Goal: Find specific page/section: Find specific page/section

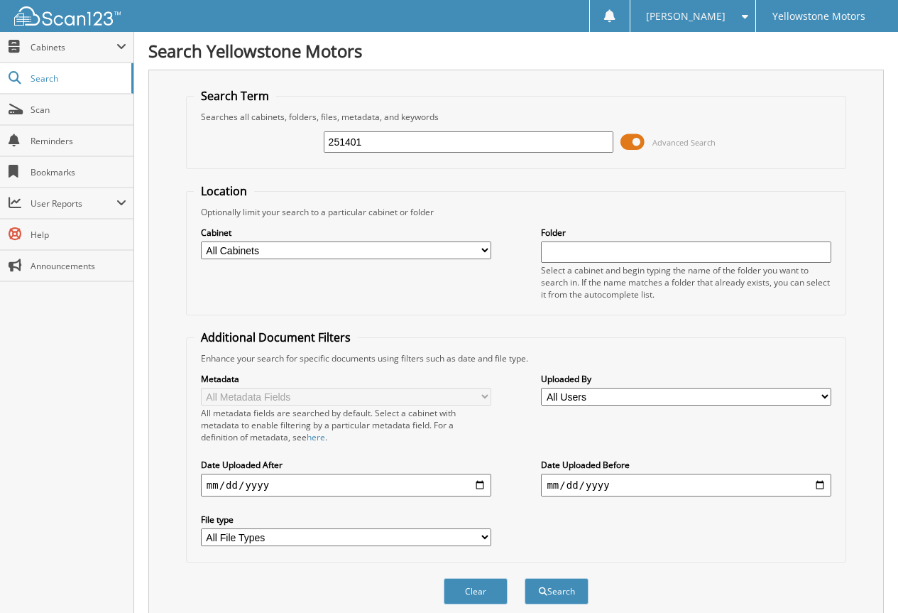
scroll to position [426, 0]
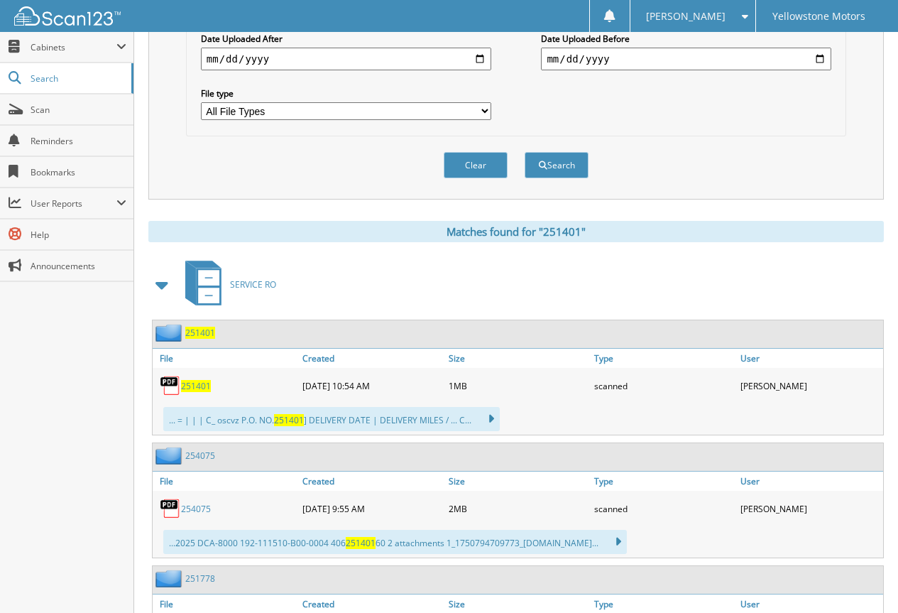
click at [205, 391] on span "251401" at bounding box center [196, 386] width 30 height 12
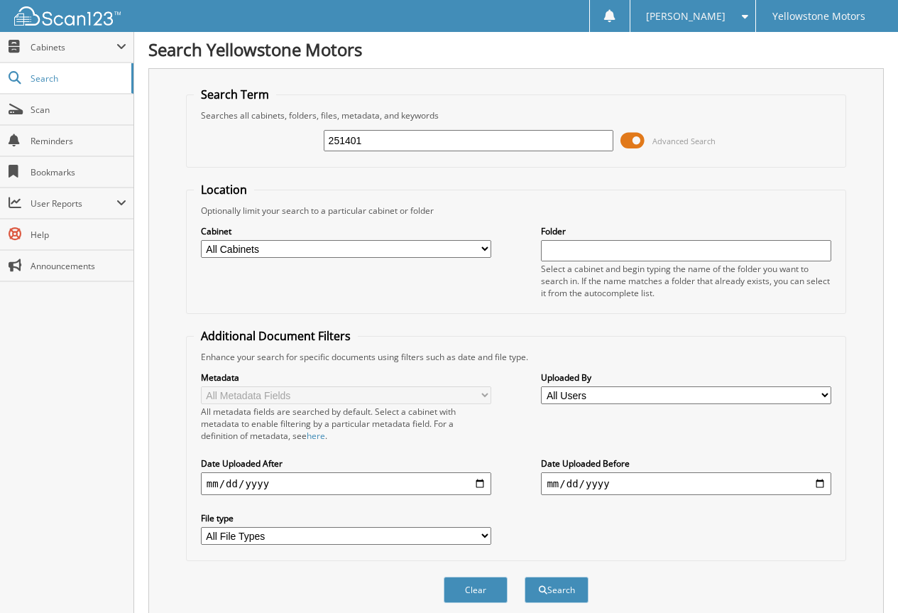
scroll to position [0, 0]
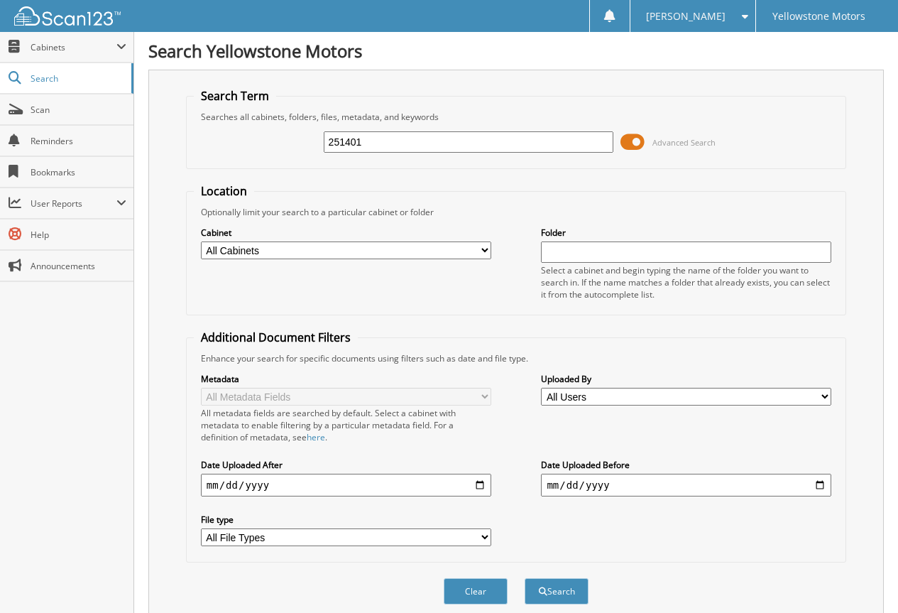
click at [417, 143] on input "251401" at bounding box center [469, 141] width 290 height 21
paste input "69"
type input "251691"
click at [525, 578] on button "Search" at bounding box center [557, 591] width 64 height 26
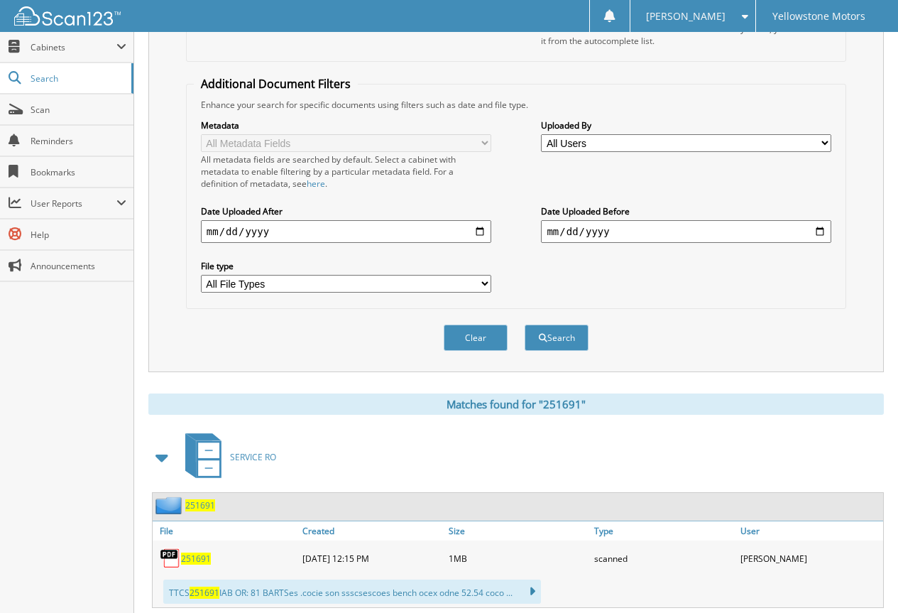
scroll to position [292, 0]
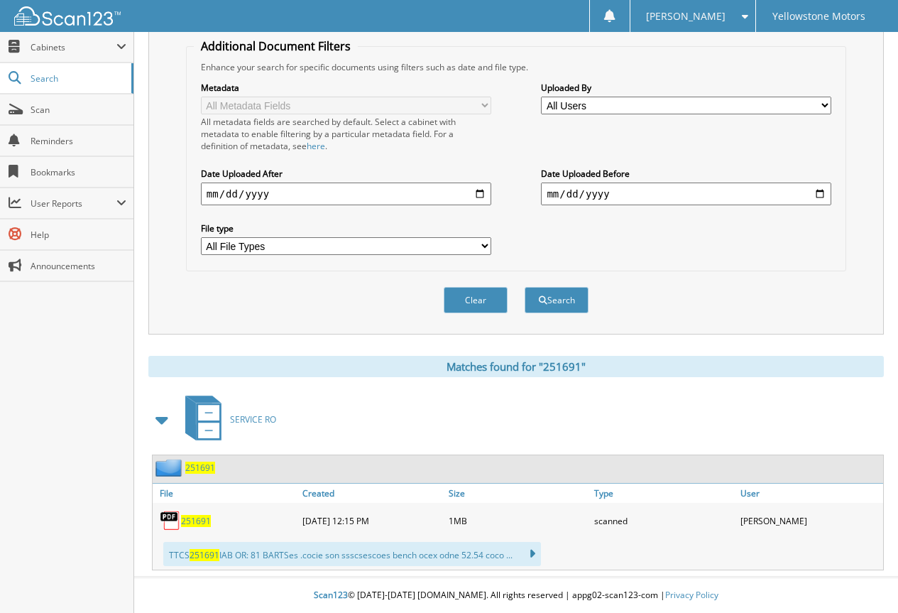
click at [190, 520] on span "251691" at bounding box center [196, 521] width 30 height 12
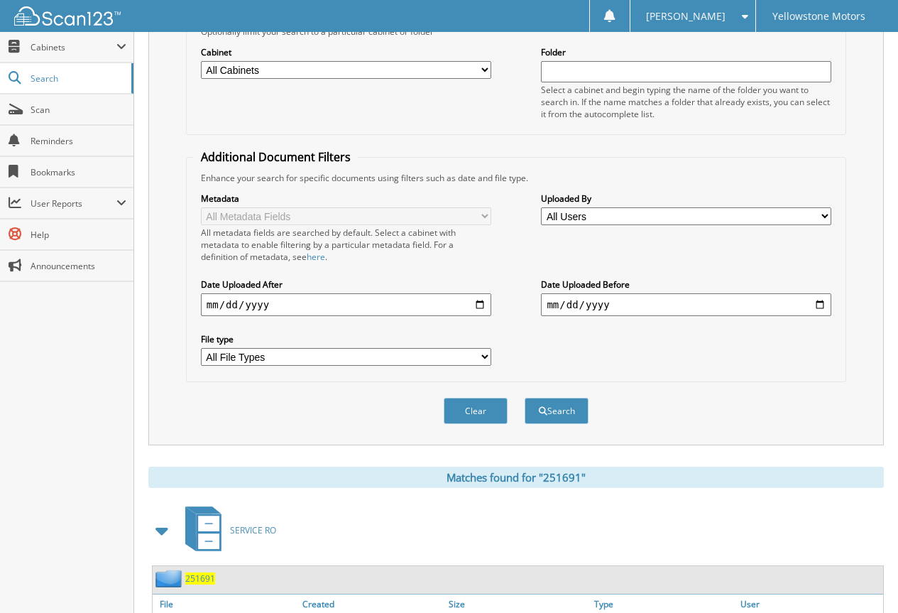
scroll to position [8, 0]
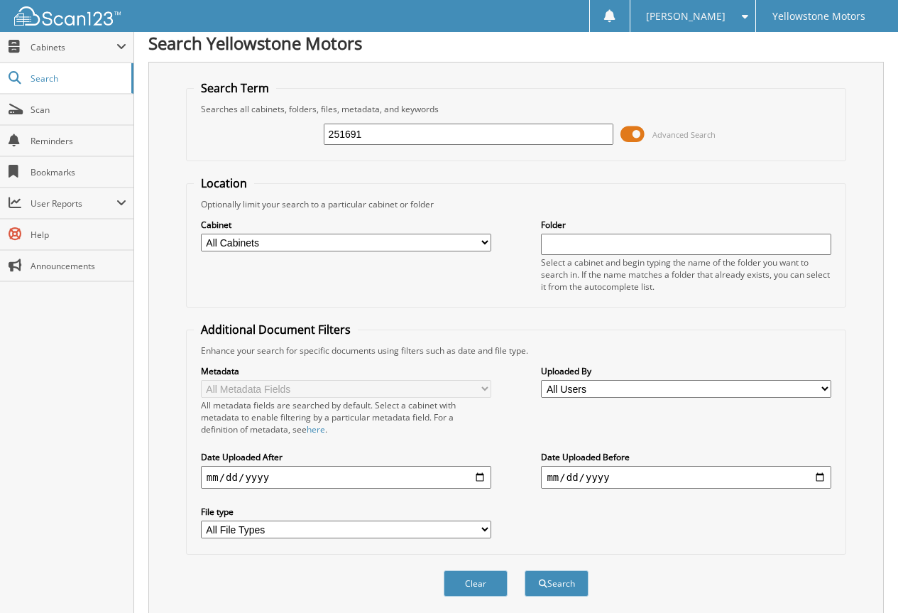
click at [400, 128] on input "251691" at bounding box center [469, 134] width 290 height 21
click at [403, 128] on input "251691" at bounding box center [469, 134] width 290 height 21
click at [403, 124] on input "251691" at bounding box center [469, 134] width 290 height 21
click at [405, 124] on input "251691" at bounding box center [469, 134] width 290 height 21
click at [406, 123] on div "251691" at bounding box center [469, 134] width 290 height 24
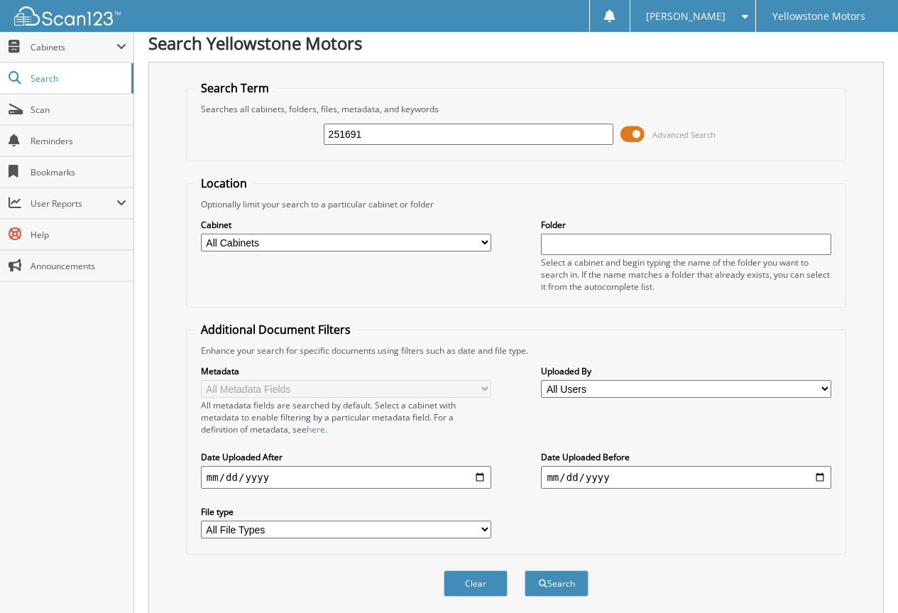
paste input "5727"
type input "255727"
click at [525, 570] on button "Search" at bounding box center [557, 583] width 64 height 26
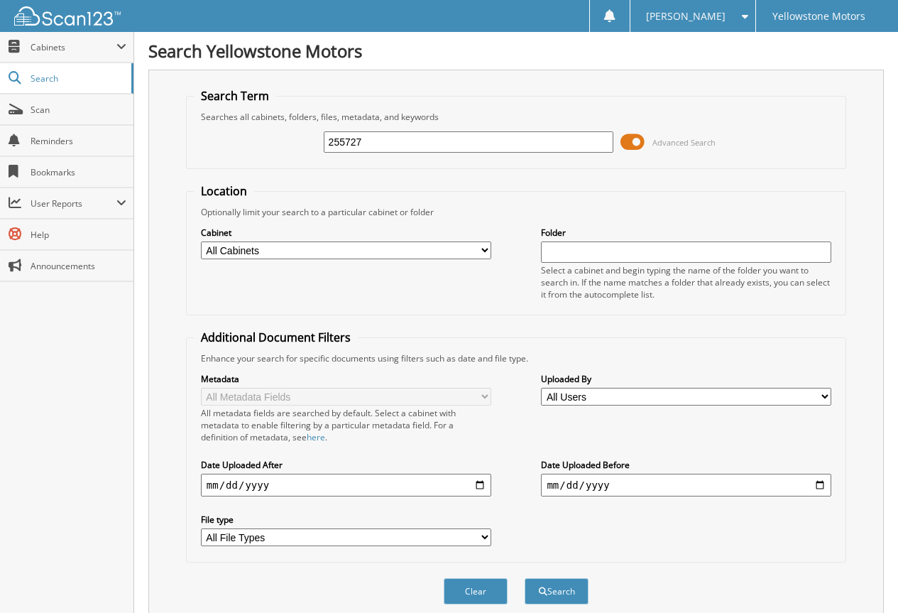
click at [379, 143] on input "255727" at bounding box center [469, 141] width 290 height 21
click at [381, 144] on input "255727" at bounding box center [469, 141] width 290 height 21
click at [525, 578] on button "Search" at bounding box center [557, 591] width 64 height 26
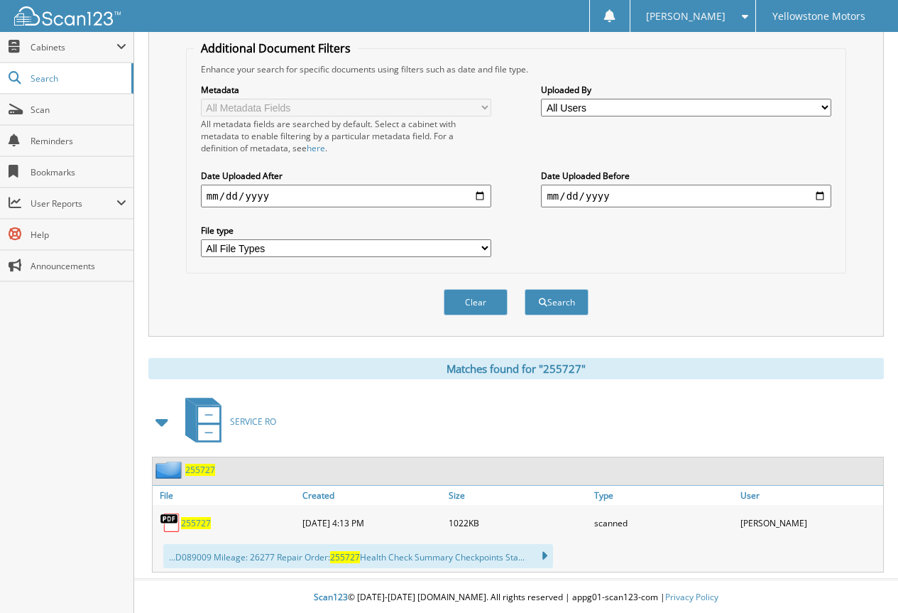
scroll to position [292, 0]
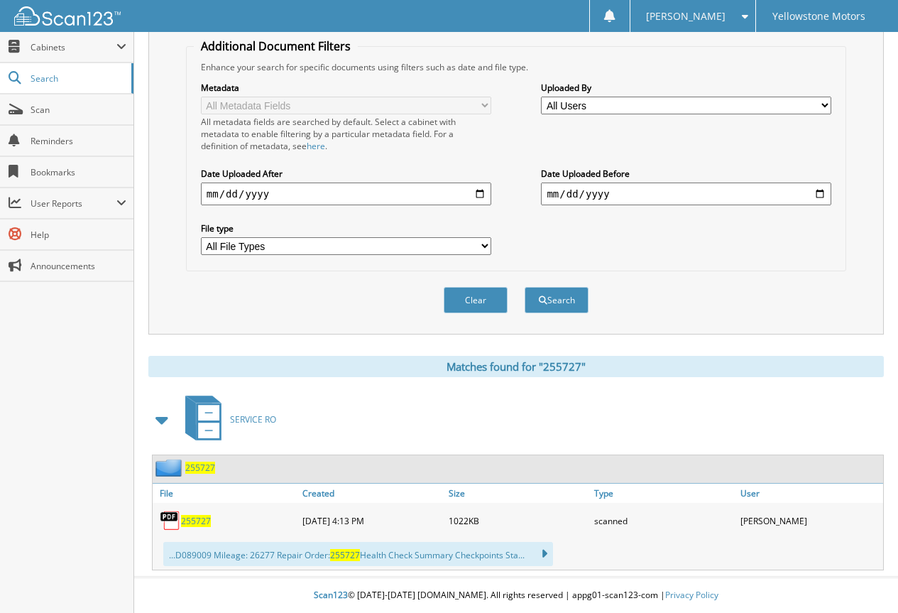
click at [199, 516] on span "255727" at bounding box center [196, 521] width 30 height 12
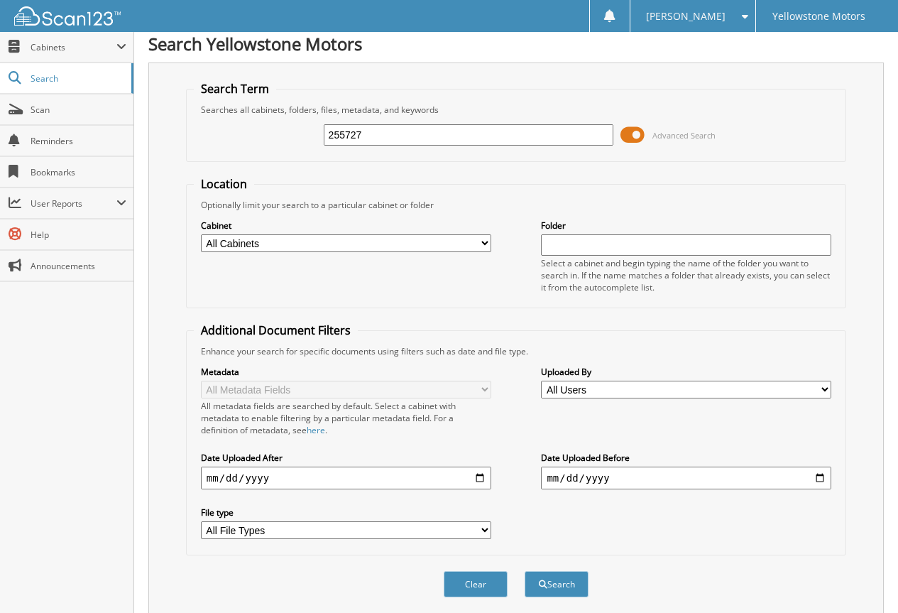
scroll to position [0, 0]
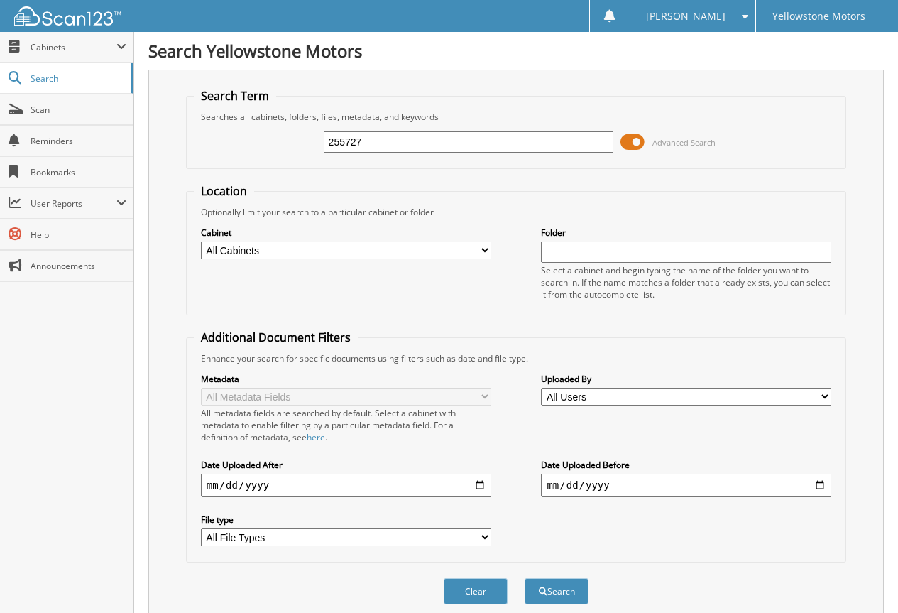
click at [497, 146] on input "255727" at bounding box center [469, 141] width 290 height 21
click at [454, 153] on div "255727" at bounding box center [469, 142] width 290 height 24
click at [452, 153] on div "255727" at bounding box center [469, 142] width 290 height 24
click at [452, 146] on input "255727" at bounding box center [469, 141] width 290 height 21
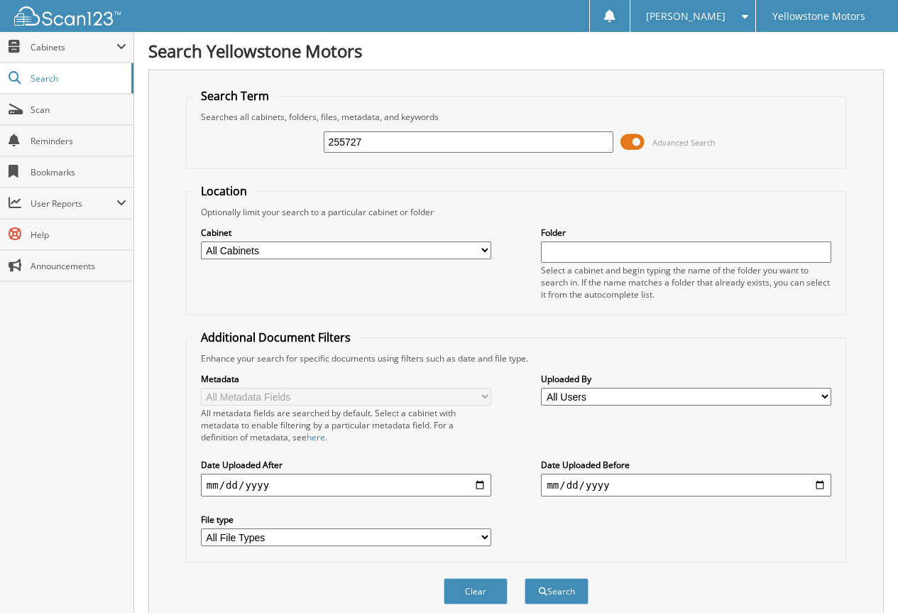
paste input "9"
type input "255729"
click at [525, 578] on button "Search" at bounding box center [557, 591] width 64 height 26
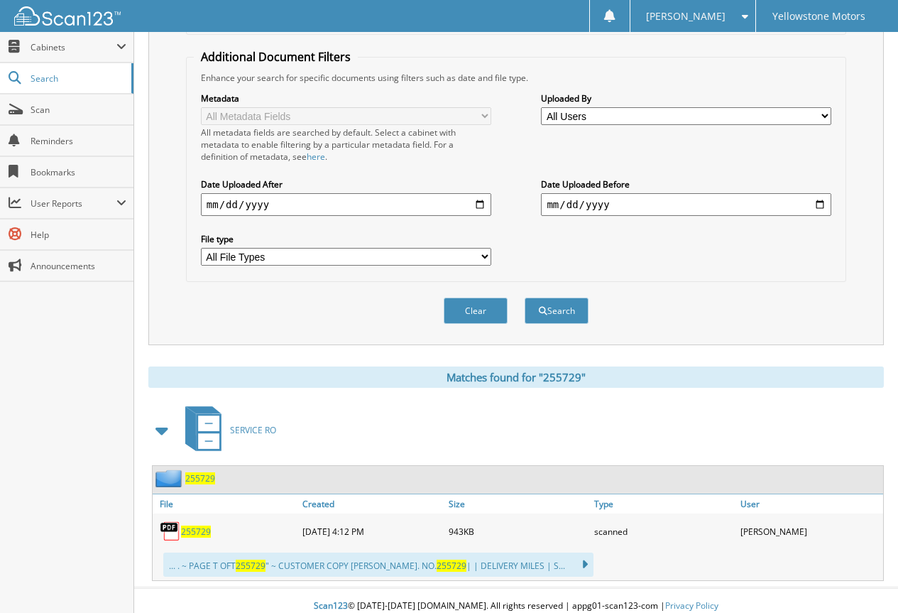
scroll to position [292, 0]
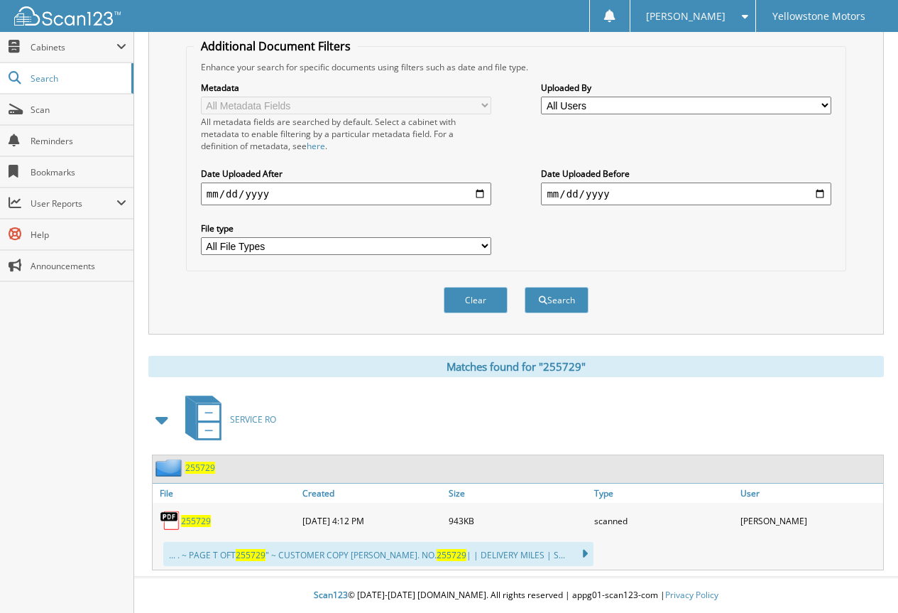
click at [190, 523] on span "255729" at bounding box center [196, 521] width 30 height 12
click at [203, 516] on span "255729" at bounding box center [196, 521] width 30 height 12
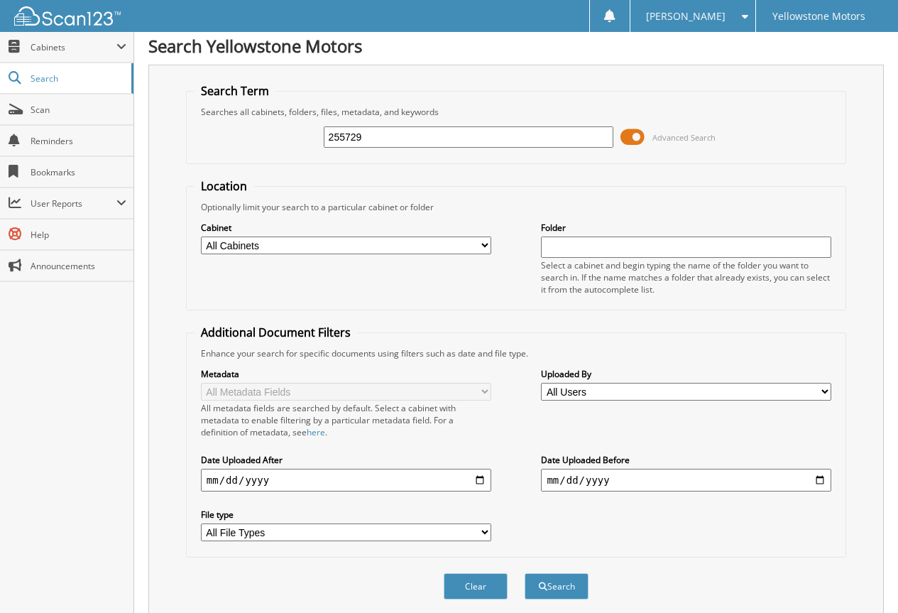
scroll to position [0, 0]
